Goal: Information Seeking & Learning: Check status

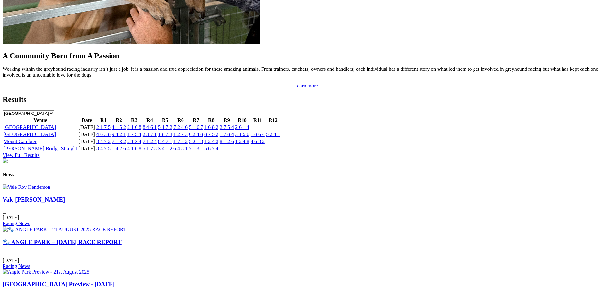
scroll to position [642, 0]
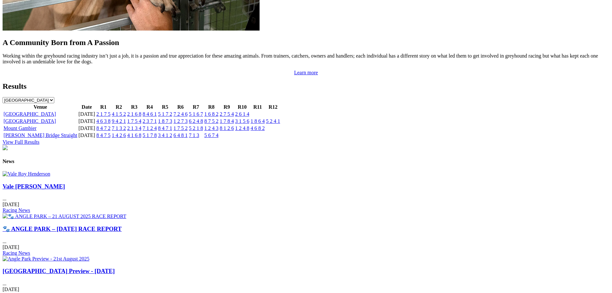
click at [65, 189] on link "Vale [PERSON_NAME]" at bounding box center [34, 186] width 62 height 7
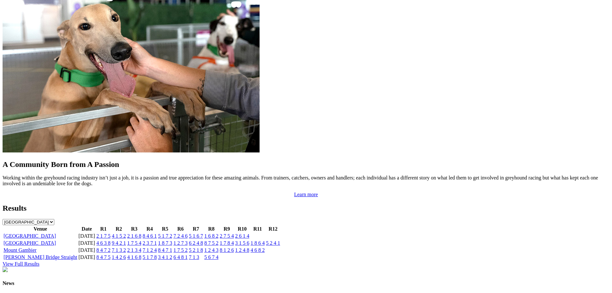
scroll to position [516, 0]
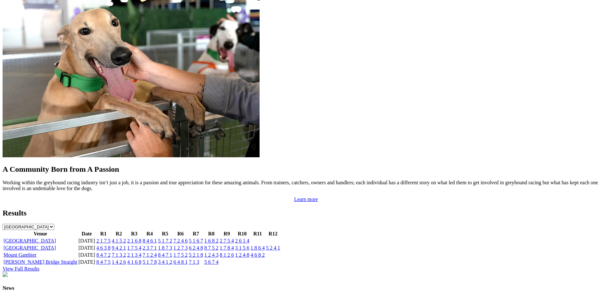
click at [218, 238] on link "1 6 8 2" at bounding box center [211, 240] width 14 height 5
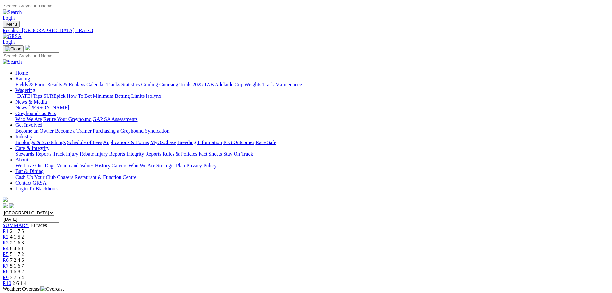
click at [9, 274] on span "R9" at bounding box center [6, 276] width 6 height 5
click at [492, 280] on div "R10 2 6 1 4" at bounding box center [306, 283] width 607 height 6
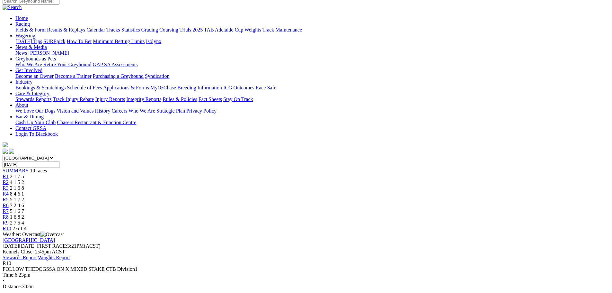
scroll to position [64, 0]
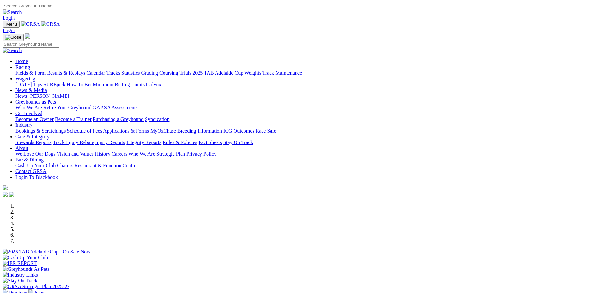
click at [30, 64] on link "Racing" at bounding box center [22, 66] width 14 height 5
click at [85, 70] on link "Results & Replays" at bounding box center [66, 72] width 38 height 5
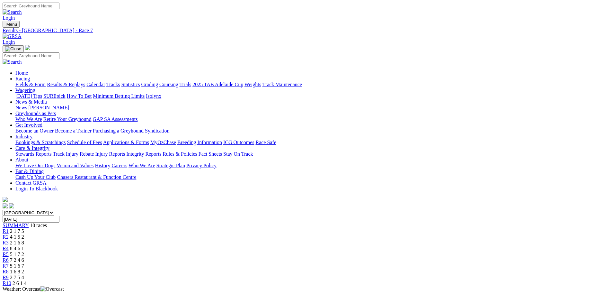
click at [24, 274] on span "2 7 5 4" at bounding box center [17, 276] width 14 height 5
